Goal: Task Accomplishment & Management: Use online tool/utility

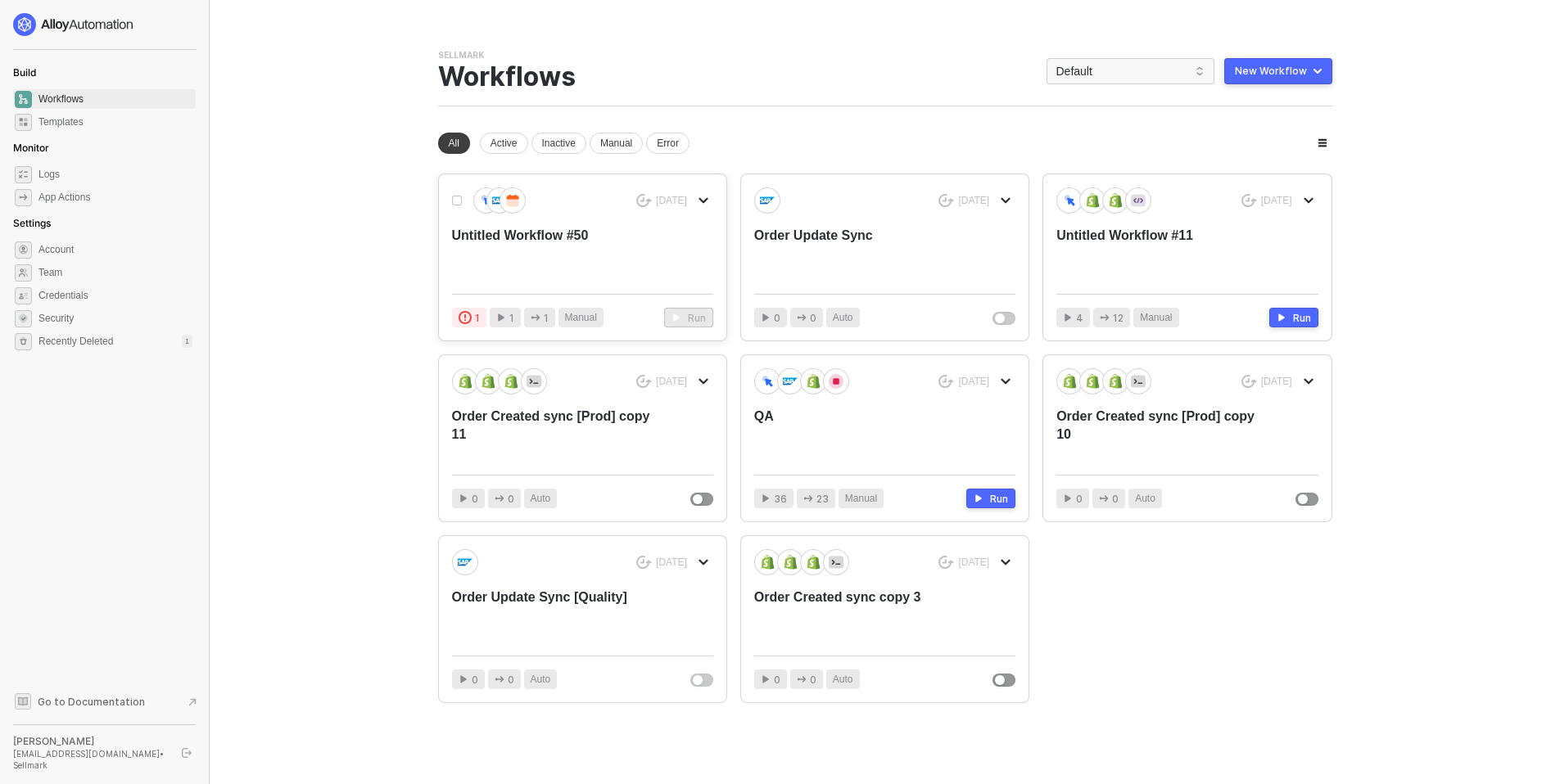
click at [534, 224] on div "[DATE] Untitled Workflow #50" at bounding box center [583, 234] width 262 height 93
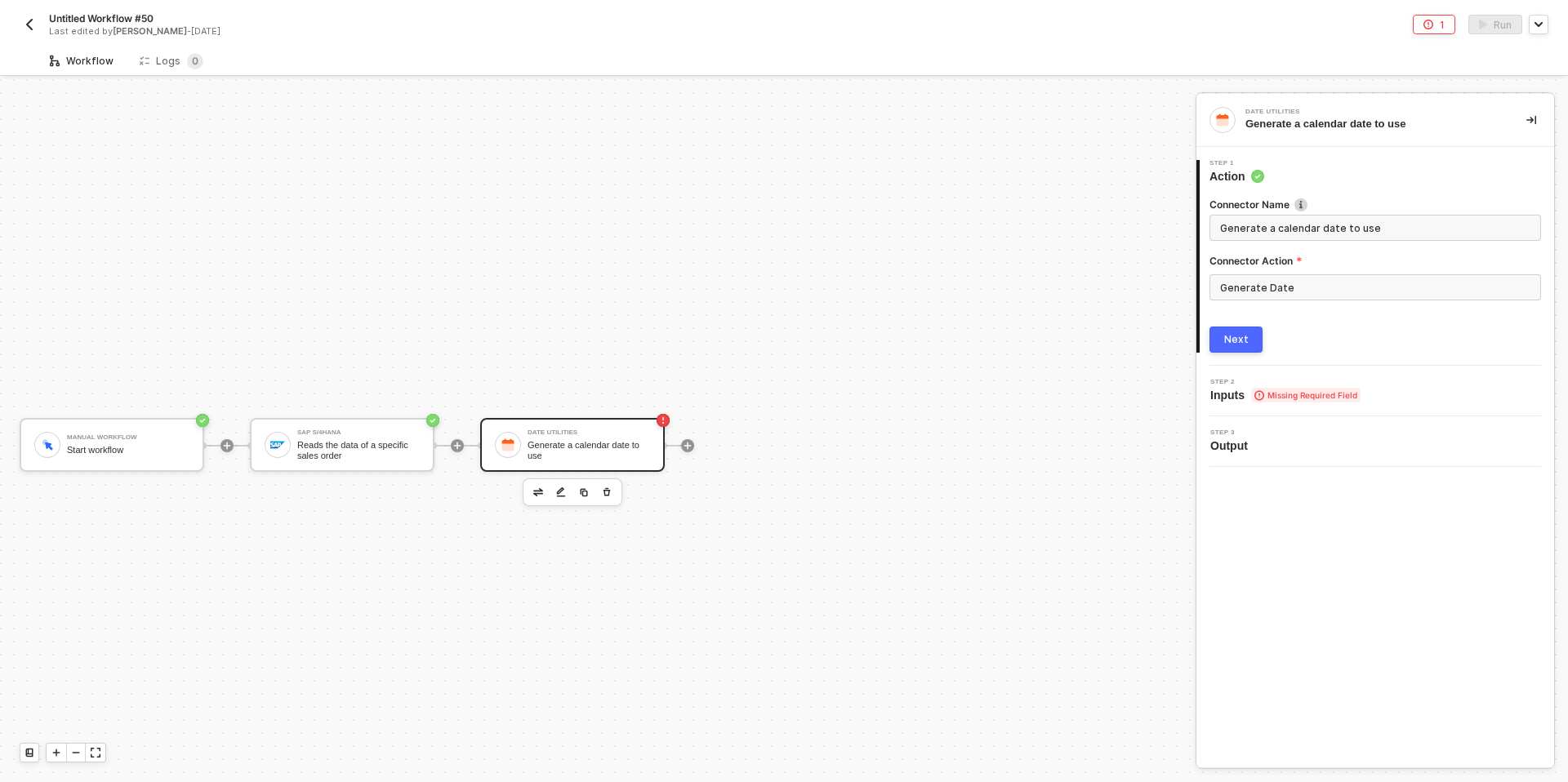
scroll to position [30, 0]
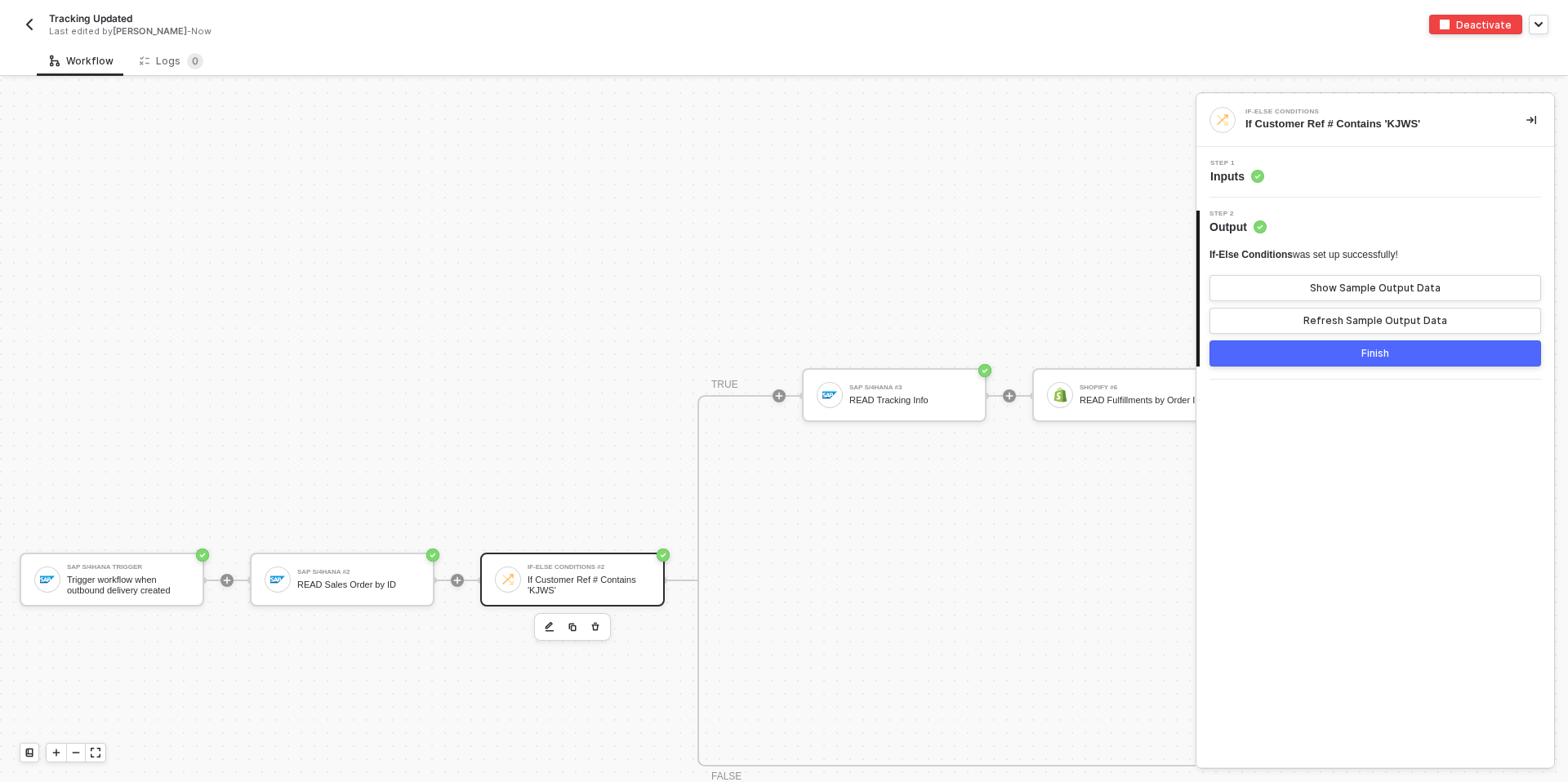
scroll to position [503, 0]
click at [97, 569] on div "SAP S/4HANA Trigger" at bounding box center [128, 567] width 122 height 6
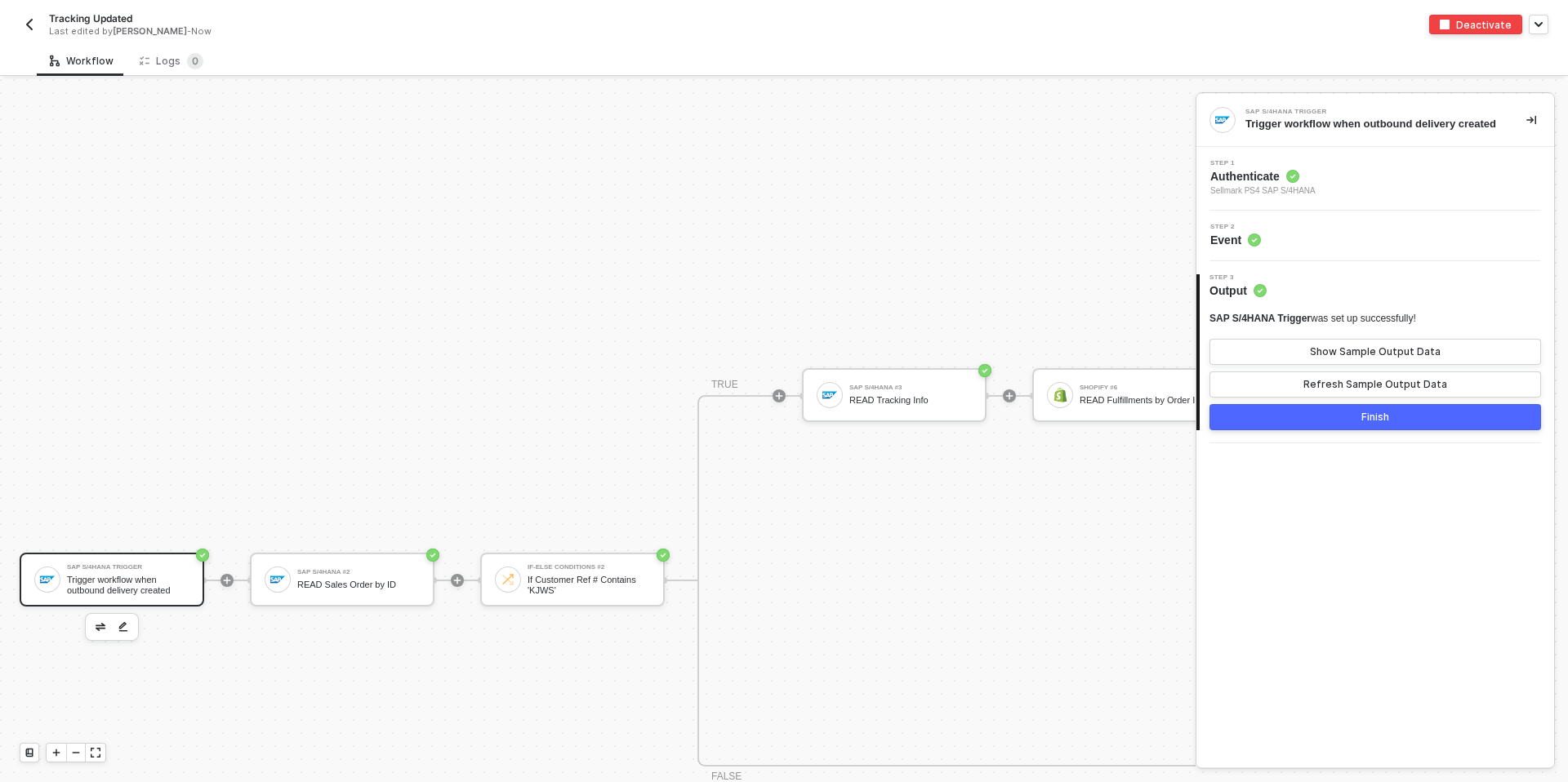
click at [1258, 198] on span "Sellmark PS4 SAP S/4HANA" at bounding box center [1262, 191] width 106 height 13
click at [1258, 198] on span "Sellmark PS4 SAP S/4HANA" at bounding box center [1262, 191] width 106 height 13
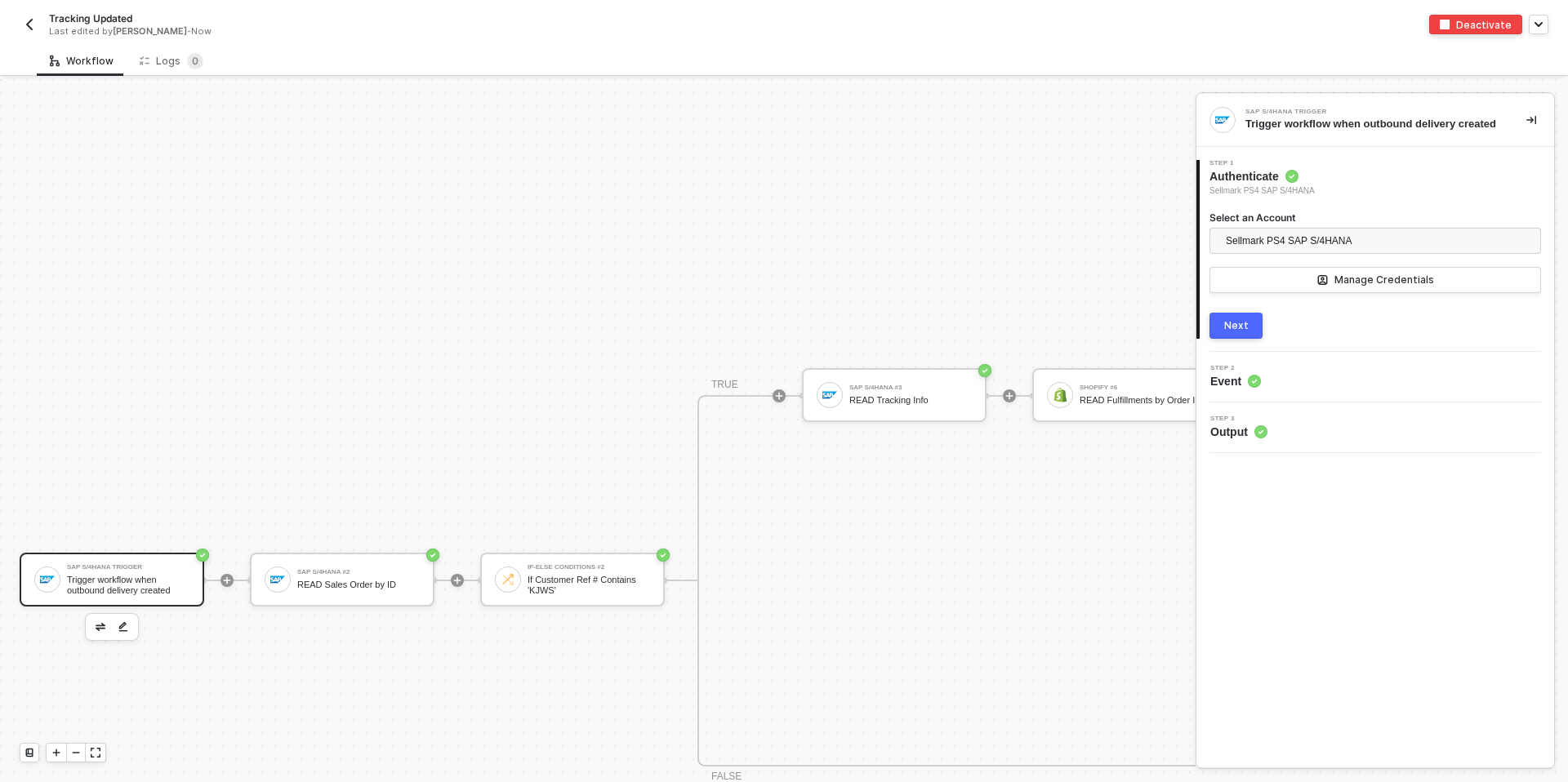
click at [1230, 390] on span "Event" at bounding box center [1235, 381] width 51 height 17
click at [1235, 387] on span "Event" at bounding box center [1235, 381] width 51 height 17
click at [1303, 386] on div "Step 2 Event" at bounding box center [1377, 377] width 354 height 25
click at [1239, 331] on button "Next" at bounding box center [1235, 325] width 53 height 26
